Goal: Transaction & Acquisition: Purchase product/service

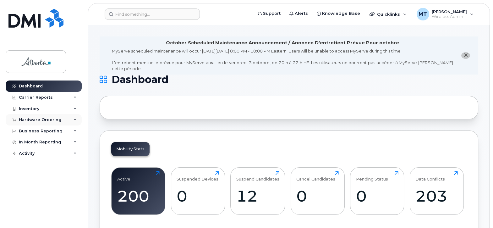
click at [48, 118] on div "Hardware Ordering" at bounding box center [40, 119] width 43 height 5
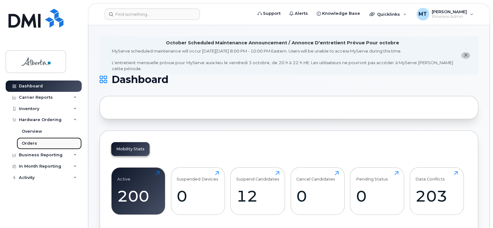
click at [36, 140] on div "Orders" at bounding box center [29, 143] width 15 height 6
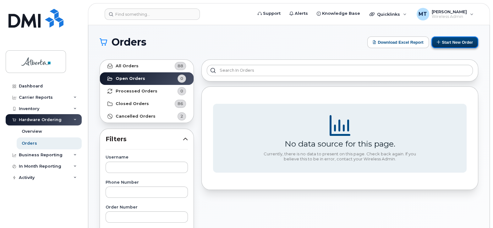
click at [450, 42] on button "Start New Order" at bounding box center [455, 42] width 47 height 12
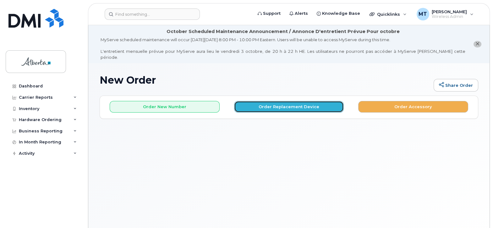
click at [306, 101] on button "Order Replacement Device" at bounding box center [289, 107] width 110 height 12
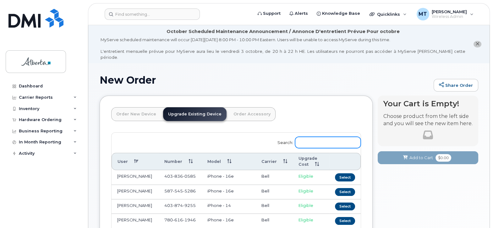
click at [317, 137] on input "Search:" at bounding box center [328, 142] width 66 height 11
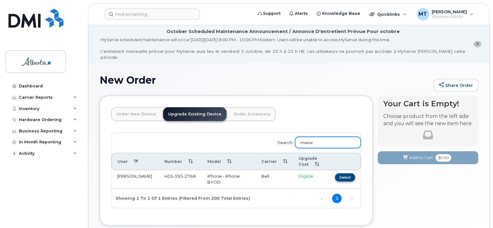
type input "maxw"
click at [344, 173] on button "Select" at bounding box center [345, 177] width 20 height 8
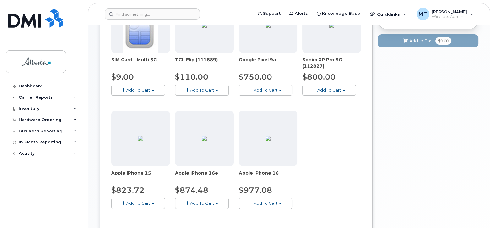
scroll to position [164, 0]
click at [270, 200] on span "Add To Cart" at bounding box center [266, 202] width 24 height 5
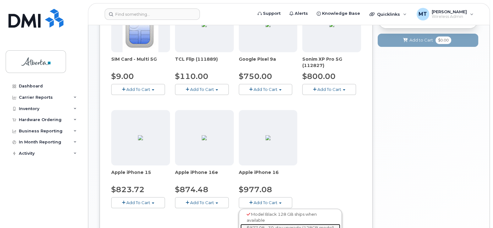
click at [278, 224] on link "$977.08 - 30-day upgrade (128GB model)" at bounding box center [290, 228] width 100 height 8
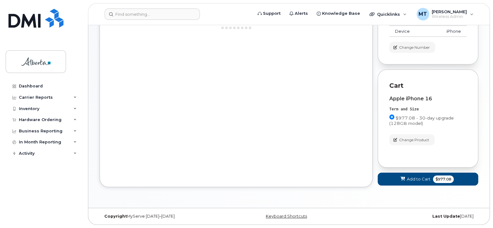
scroll to position [121, 0]
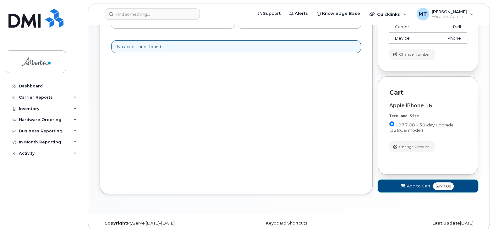
click at [414, 183] on span "Add to Cart" at bounding box center [419, 186] width 24 height 6
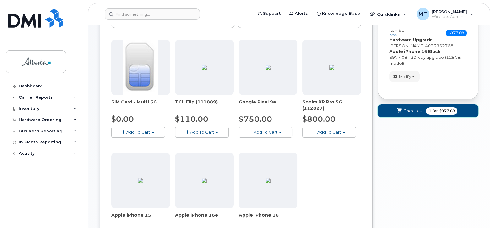
click at [419, 108] on span "Checkout" at bounding box center [413, 111] width 20 height 6
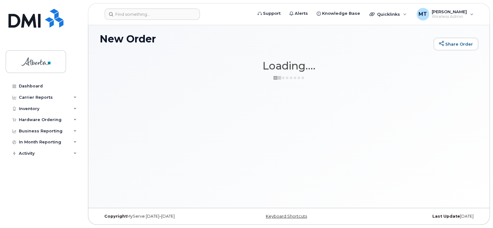
scroll to position [35, 0]
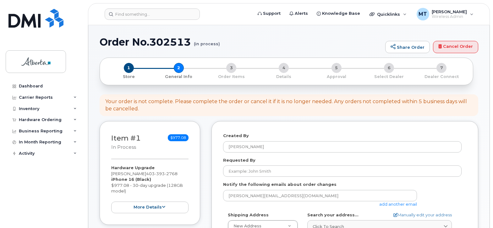
select select
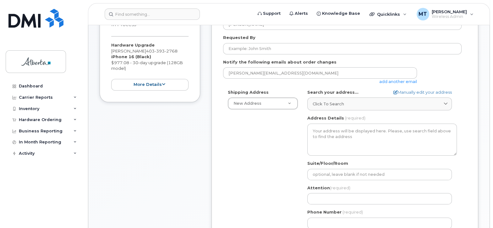
scroll to position [167, 0]
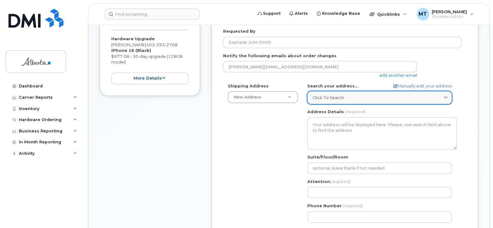
click at [324, 95] on span "Click to search" at bounding box center [328, 98] width 31 height 6
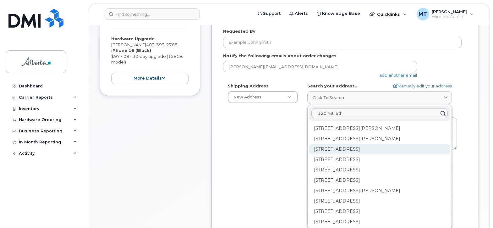
type input "320 4st leth"
click at [348, 145] on div "320 4 St S Lethbridge AB T1J 1Z8" at bounding box center [379, 149] width 141 height 10
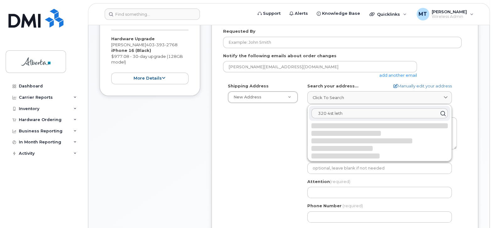
select select
type textarea "320 4 St S LETHBRIDGE AB T1J 1Z8 CANADA"
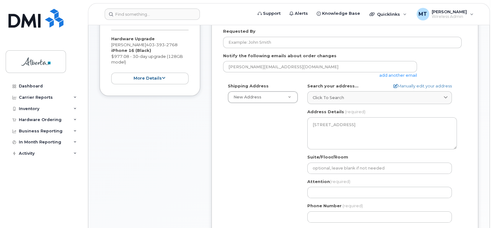
drag, startPoint x: 493, startPoint y: 114, endPoint x: 490, endPoint y: 131, distance: 17.2
click at [490, 131] on body "Support Alerts Knowledge Base Quicklinks Suspend / Cancel Device Change SIM Car…" at bounding box center [246, 185] width 493 height 705
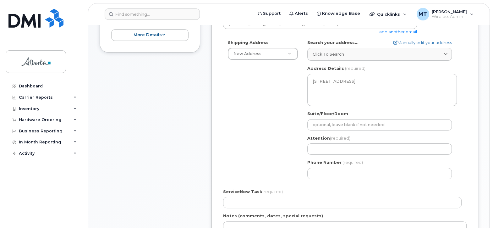
scroll to position [213, 0]
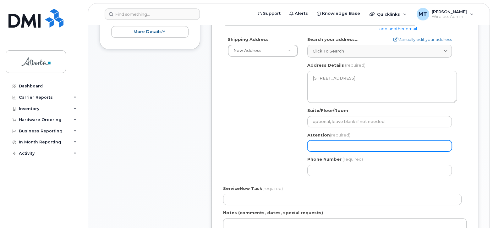
click at [317, 140] on input "Attention (required)" at bounding box center [379, 145] width 145 height 11
paste input "[PERSON_NAME] [PHONE_NUMBER]"
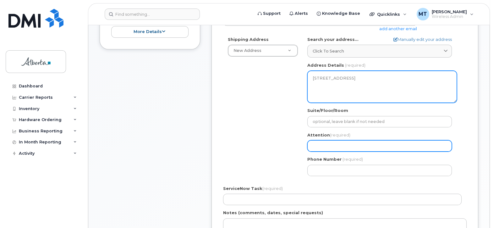
select select
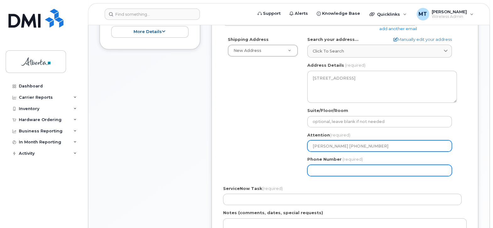
type input "[PERSON_NAME] [PHONE_NUMBER]"
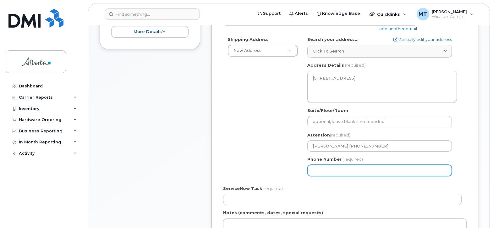
click at [319, 165] on input "Phone Number" at bounding box center [379, 170] width 145 height 11
type input "403381527"
select select
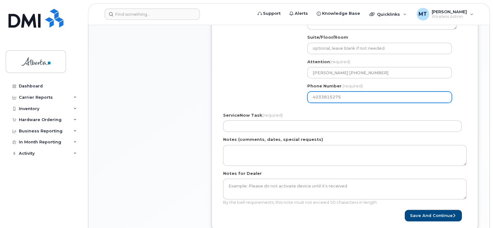
scroll to position [297, 0]
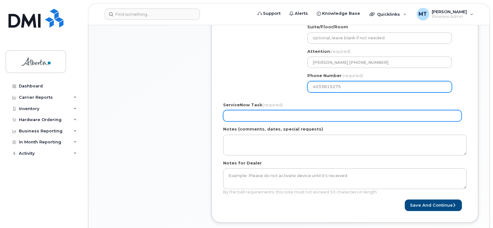
type input "4033815275"
click at [241, 110] on input "ServiceNow Task (required)" at bounding box center [342, 115] width 239 height 11
type input "n/a"
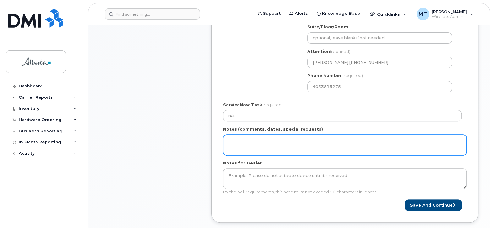
click at [234, 135] on textarea "Notes (comments, dates, special requests)" at bounding box center [345, 145] width 244 height 21
click at [344, 135] on textarea "New device for Justice Maxwell. Please do not enroll intop DEP program. Thanks" at bounding box center [345, 145] width 244 height 21
drag, startPoint x: 229, startPoint y: 134, endPoint x: 292, endPoint y: 132, distance: 63.2
click at [292, 135] on textarea "New device for Justice [PERSON_NAME]. Please do not enroll into DEP program. Th…" at bounding box center [345, 145] width 244 height 21
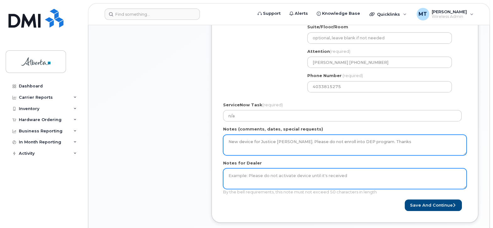
type textarea "New device for Justice [PERSON_NAME]. Please do not enroll into DEP program. Th…"
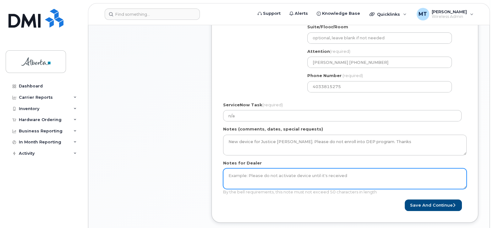
click at [231, 168] on textarea "Notes for Dealer" at bounding box center [345, 178] width 244 height 21
paste textarea "New device for Justice Maxwell"
type textarea "New device for Justice [PERSON_NAME]. Thanks"
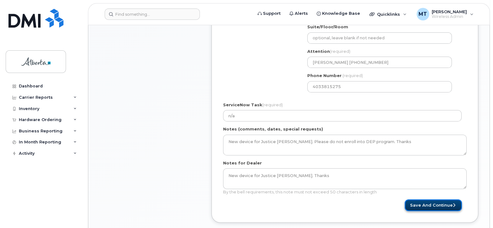
click at [423, 199] on button "Save and Continue" at bounding box center [433, 205] width 57 height 12
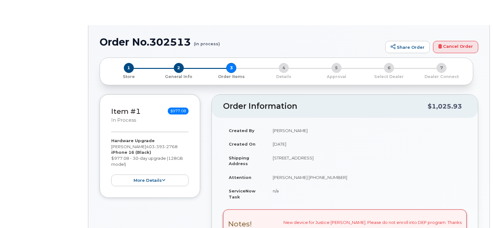
type input "[PERSON_NAME]"
type input "miriam.tejerasoler@albertacourts.ca"
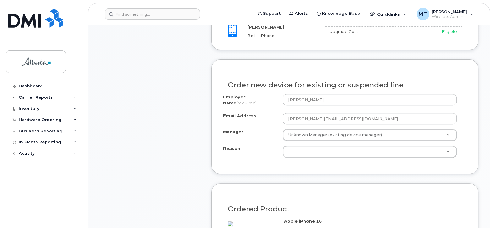
scroll to position [367, 0]
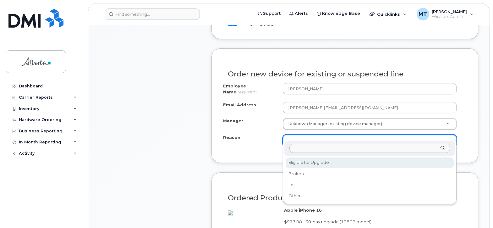
select select "eligible_for_upgrade"
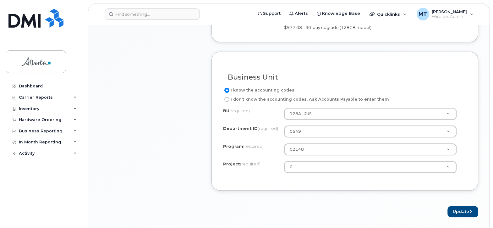
scroll to position [587, 0]
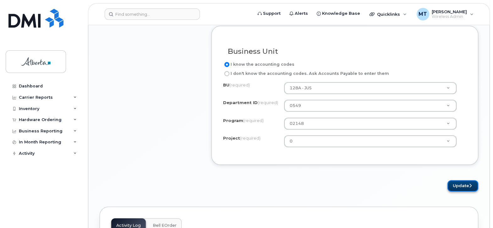
click at [463, 183] on button "Update" at bounding box center [463, 186] width 31 height 12
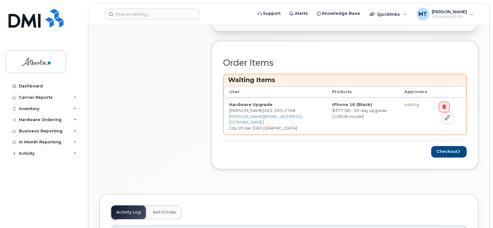
scroll to position [308, 0]
click at [445, 145] on button "Checkout" at bounding box center [449, 151] width 36 height 12
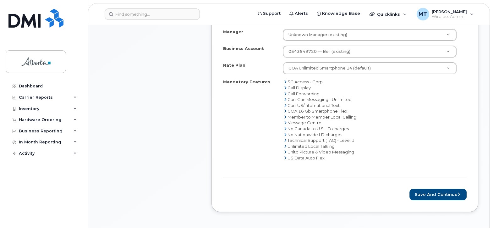
scroll to position [344, 0]
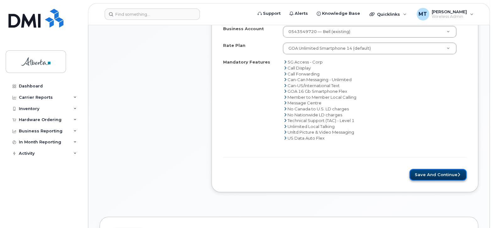
click at [442, 169] on button "Save and Continue" at bounding box center [438, 175] width 57 height 12
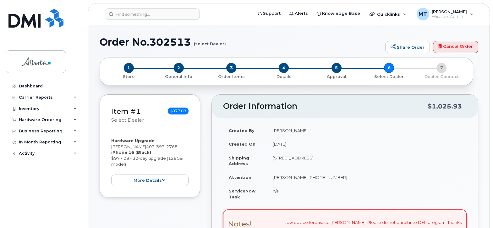
type textarea "New device for Justice [PERSON_NAME]. Thanks"
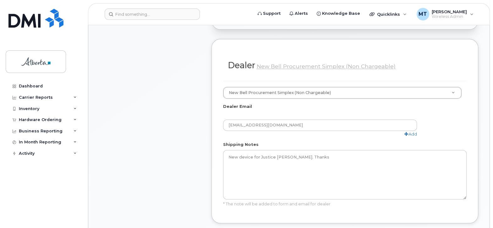
scroll to position [373, 0]
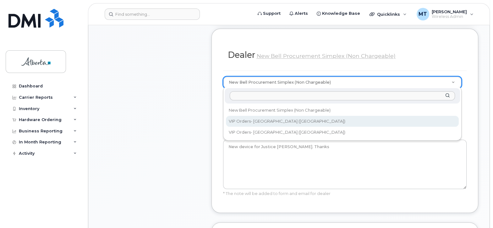
select select "233"
type input "[EMAIL_ADDRESS][DOMAIN_NAME]"
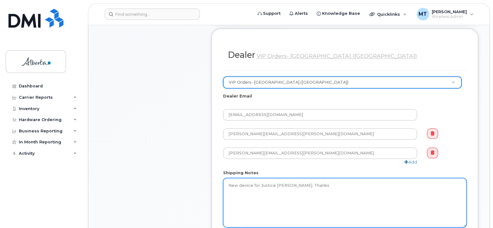
click at [293, 184] on textarea "New device for Justice [PERSON_NAME]. Thanks" at bounding box center [345, 202] width 244 height 49
paste textarea "New device for Justice Maxwell"
click at [350, 182] on textarea "New device for Justice [PERSON_NAME]. Thanks" at bounding box center [345, 202] width 244 height 49
paste textarea "[PERSON_NAME] [PHONE_NUMBER]"
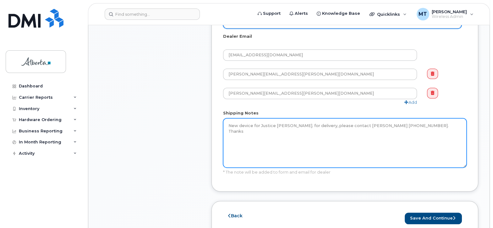
scroll to position [436, 0]
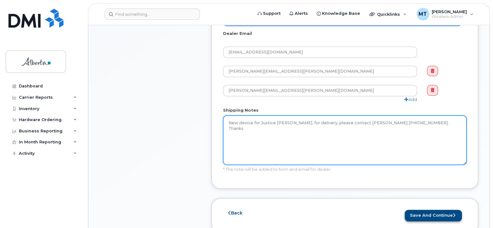
type textarea "New device for Justice Maxwell. for delivery, please contact Kate Petry 403-381…"
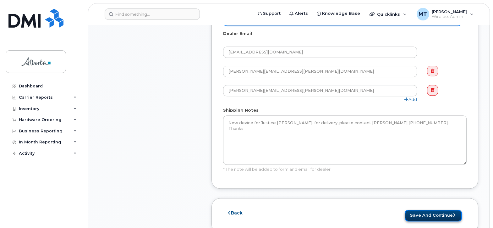
click at [433, 212] on button "Save and Continue" at bounding box center [433, 216] width 57 height 12
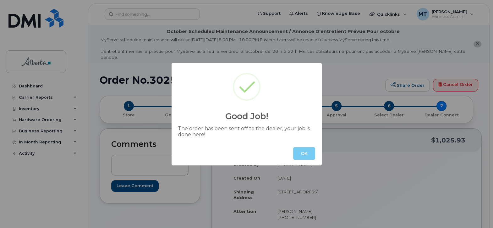
click at [306, 151] on button "OK" at bounding box center [304, 153] width 22 height 13
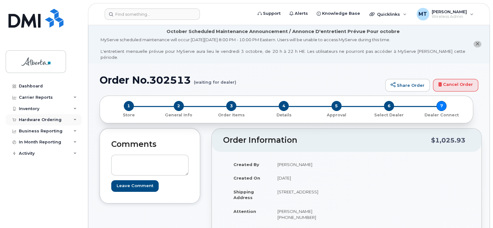
click at [54, 120] on div "Hardware Ordering" at bounding box center [40, 119] width 43 height 5
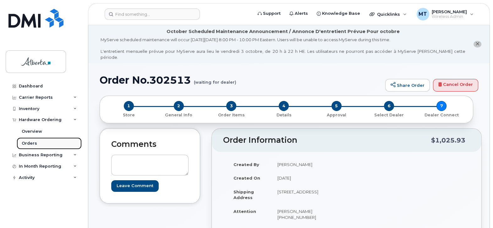
click at [35, 140] on div "Orders" at bounding box center [29, 143] width 15 height 6
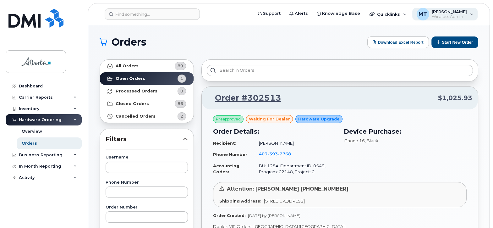
click at [471, 11] on div "MT [PERSON_NAME] Wireless Admin" at bounding box center [445, 14] width 66 height 13
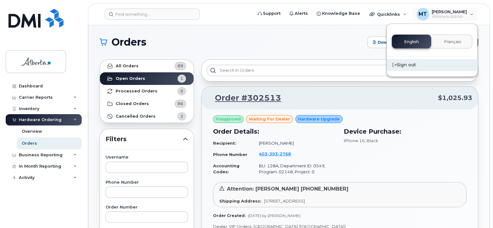
click at [403, 62] on div "Sign out" at bounding box center [432, 65] width 91 height 12
